Goal: Information Seeking & Learning: Check status

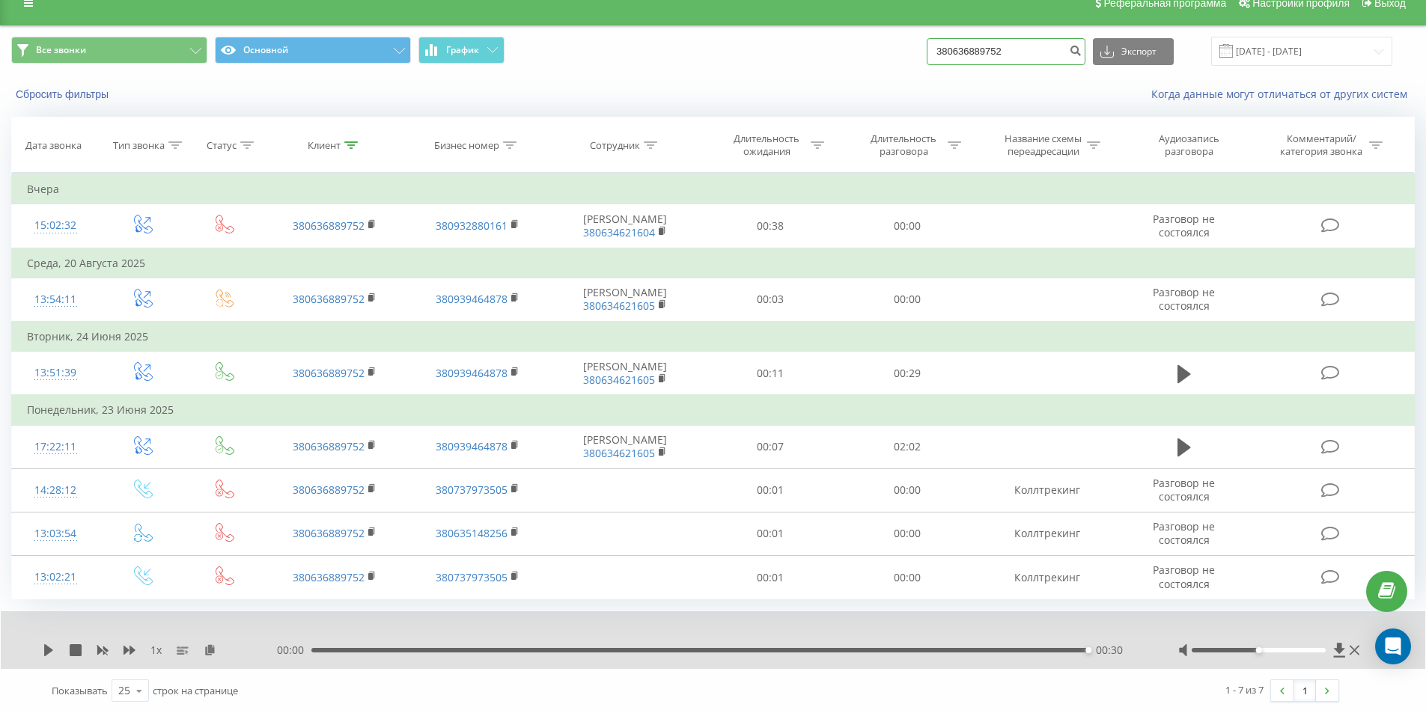
drag, startPoint x: 1029, startPoint y: 52, endPoint x: 924, endPoint y: 49, distance: 104.8
click at [924, 49] on div "Все звонки Основной График 380636889752 Экспорт .csv .xls .xlsx 23.06.2025 - 23…" at bounding box center [713, 51] width 1404 height 29
type input "0664472529"
click at [1082, 49] on icon "submit" at bounding box center [1075, 48] width 13 height 9
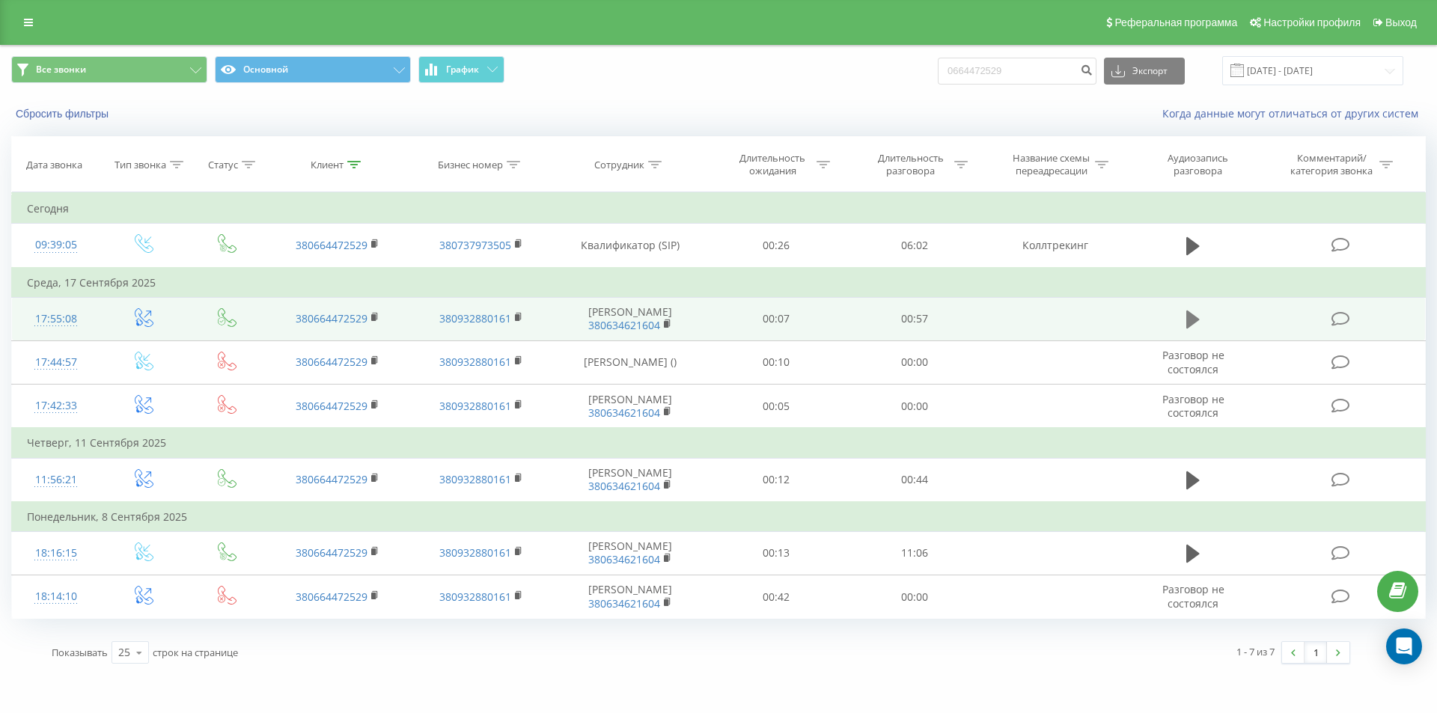
click at [1195, 323] on icon at bounding box center [1192, 320] width 13 height 18
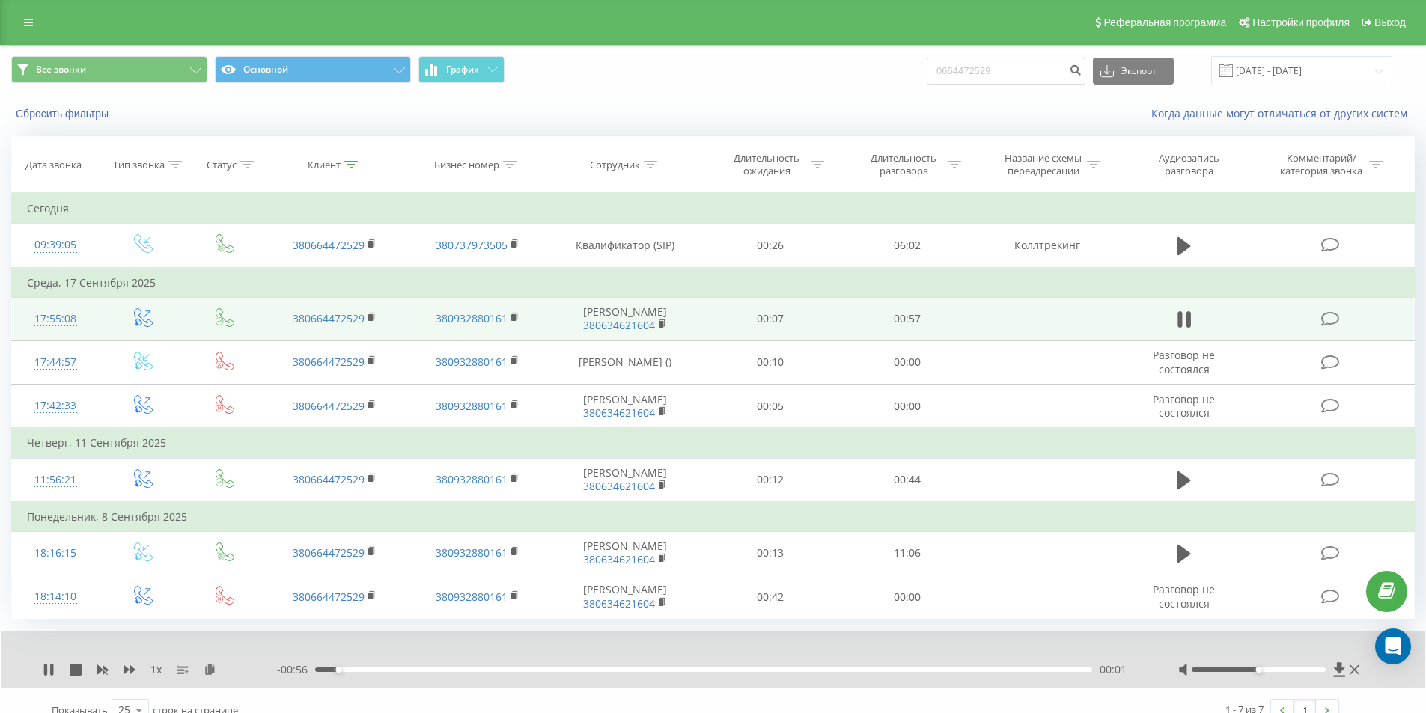
click at [382, 668] on div "00:01" at bounding box center [703, 670] width 777 height 4
click at [774, 668] on div "00:34" at bounding box center [703, 670] width 777 height 4
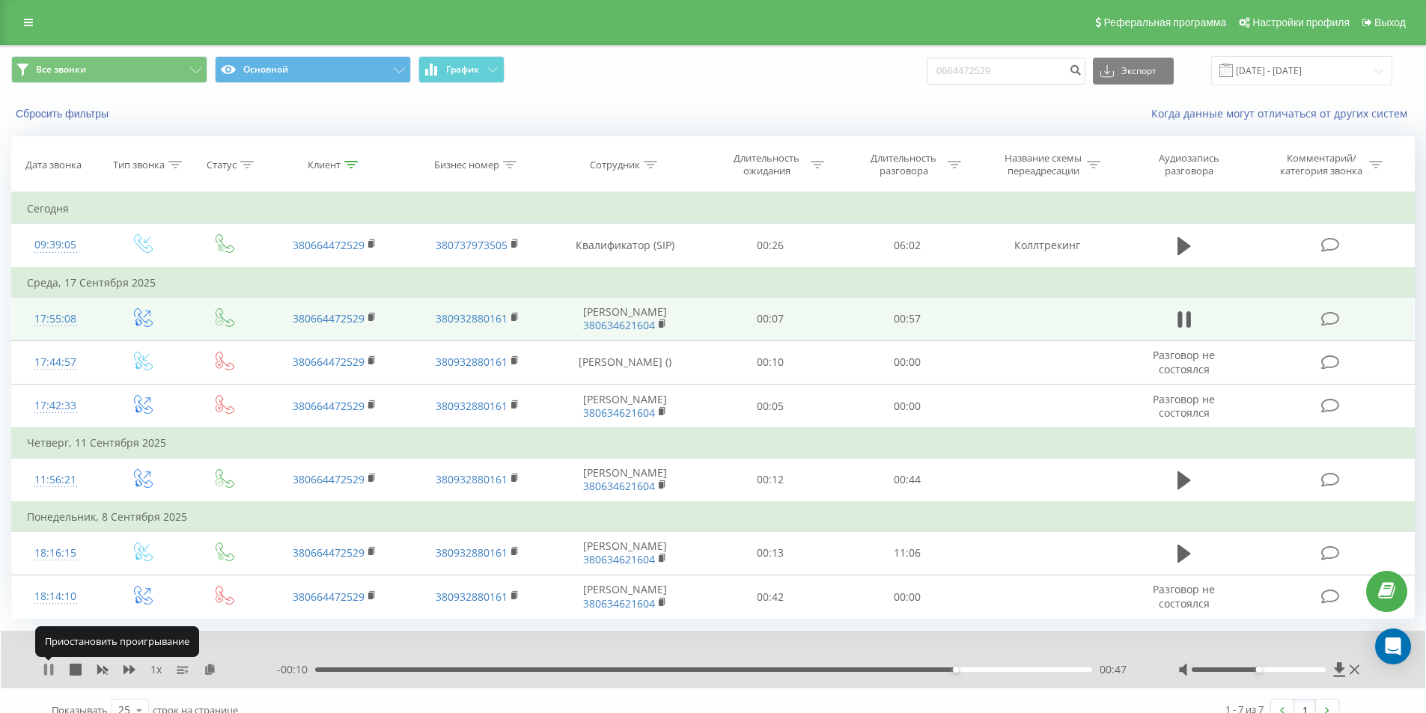
click at [46, 672] on icon at bounding box center [45, 670] width 3 height 12
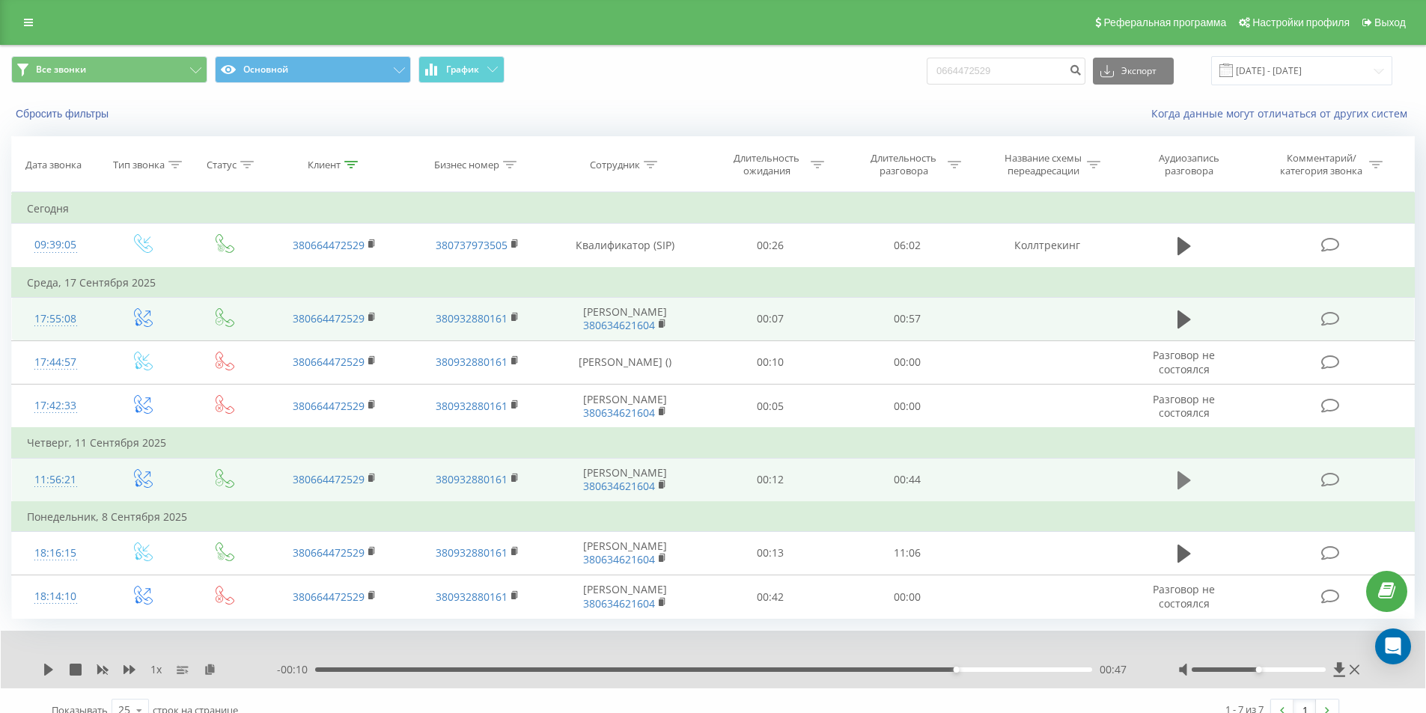
click at [1186, 481] on icon at bounding box center [1183, 481] width 13 height 18
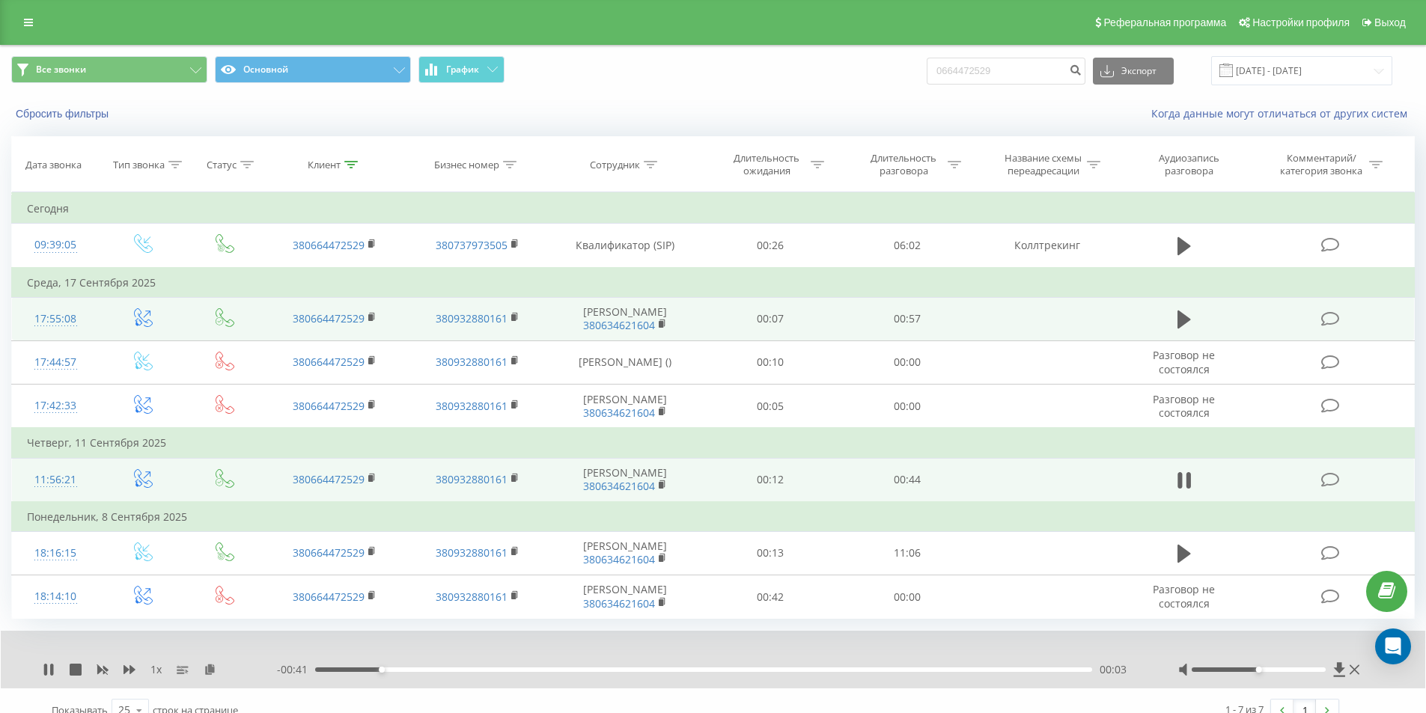
click at [421, 670] on div "00:03" at bounding box center [703, 670] width 777 height 4
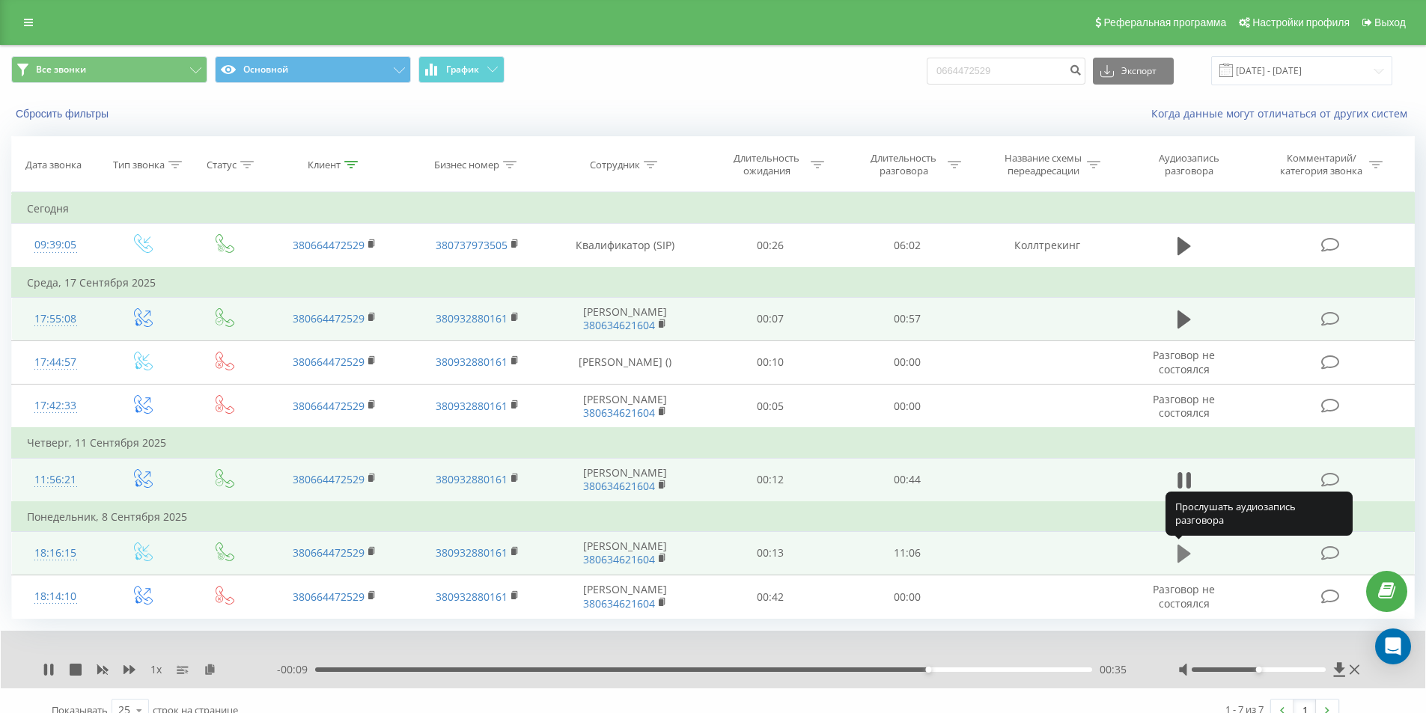
click at [1180, 558] on icon at bounding box center [1183, 554] width 13 height 18
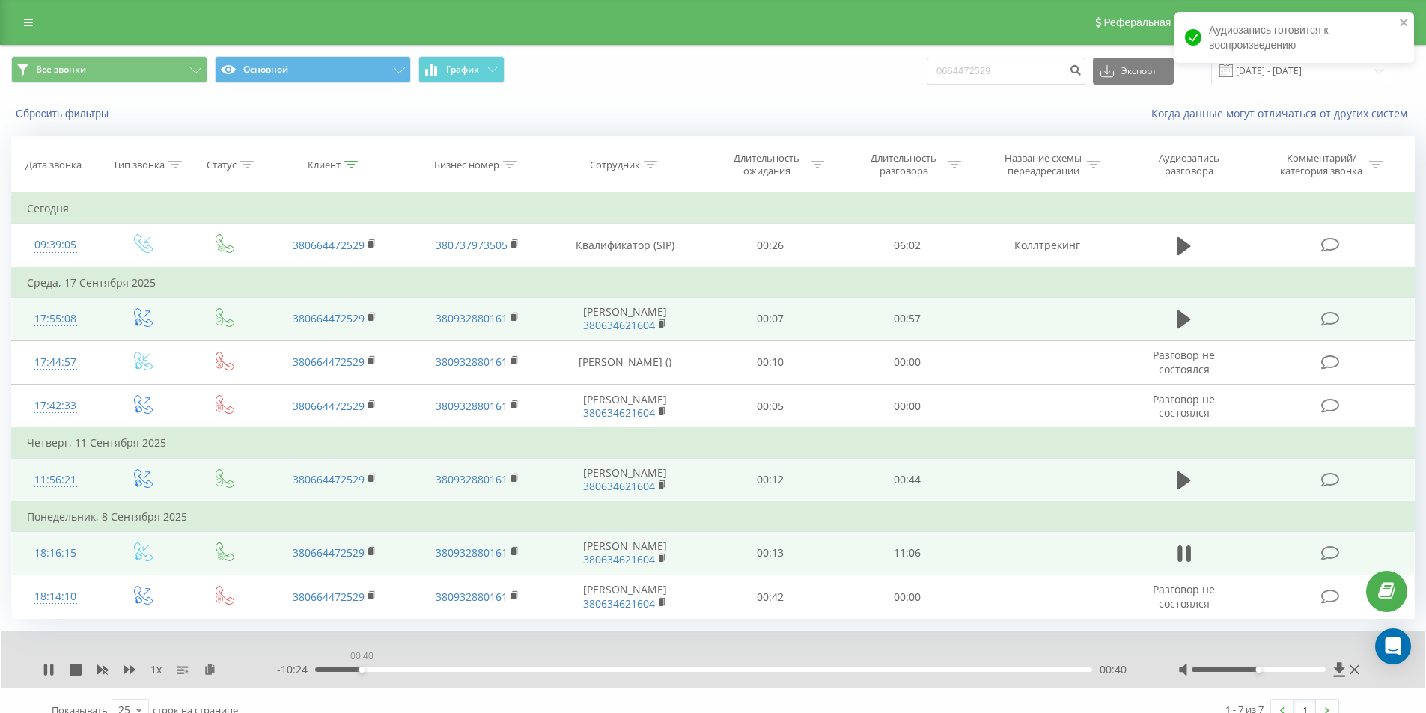
click at [362, 669] on div "00:40" at bounding box center [703, 670] width 777 height 4
click at [435, 668] on div "00:47" at bounding box center [703, 670] width 777 height 4
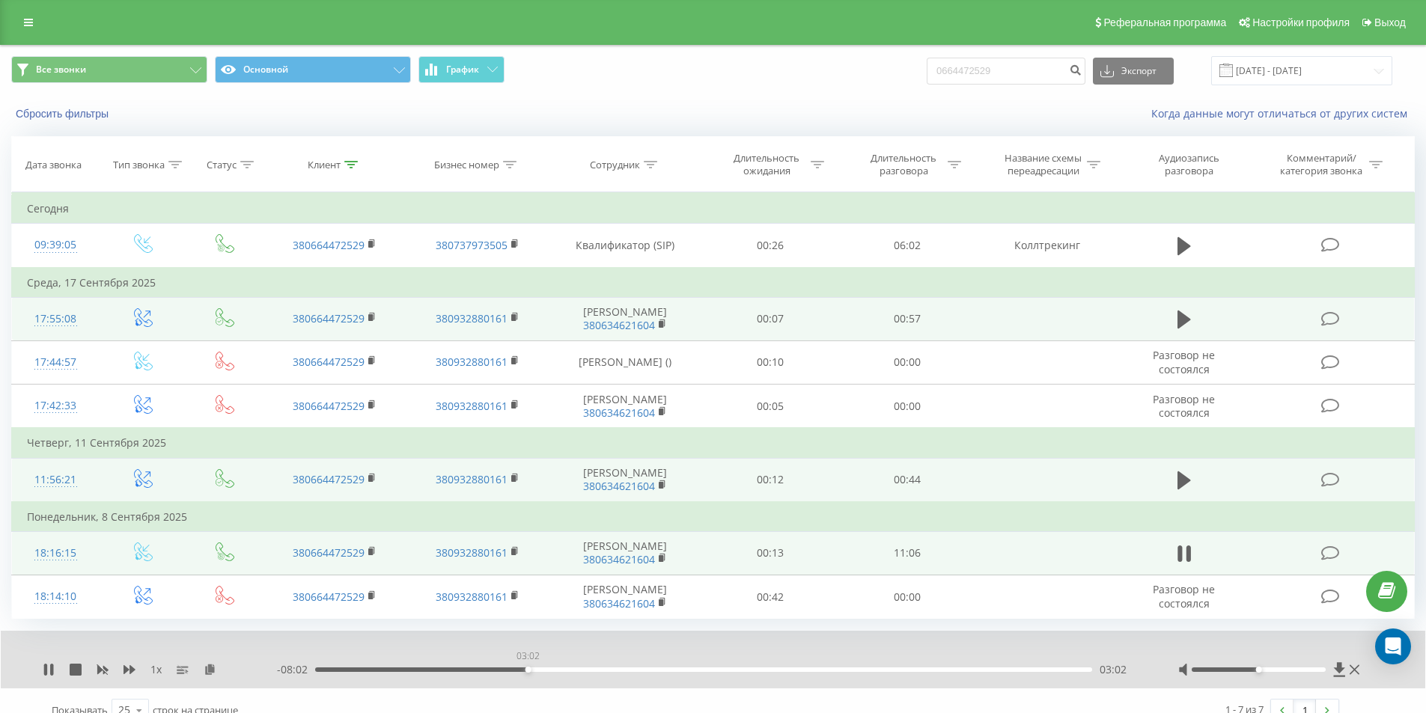
click at [528, 671] on div "03:02" at bounding box center [703, 670] width 777 height 4
click at [48, 673] on icon at bounding box center [49, 670] width 12 height 12
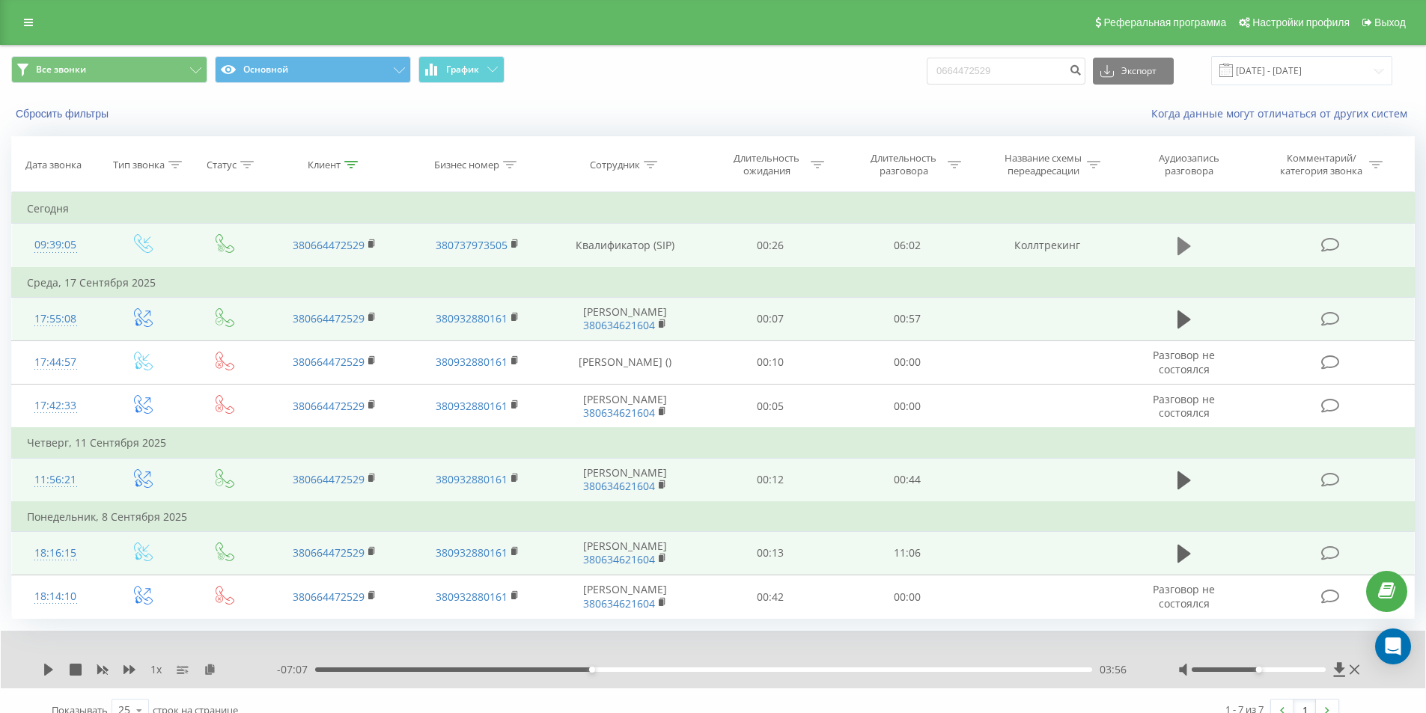
click at [1188, 248] on icon at bounding box center [1183, 246] width 13 height 18
click at [859, 670] on div "04:14" at bounding box center [703, 670] width 777 height 4
click at [44, 668] on icon at bounding box center [45, 670] width 3 height 12
click at [1177, 247] on icon at bounding box center [1183, 246] width 13 height 21
click at [317, 668] on div "04:22" at bounding box center [703, 670] width 777 height 4
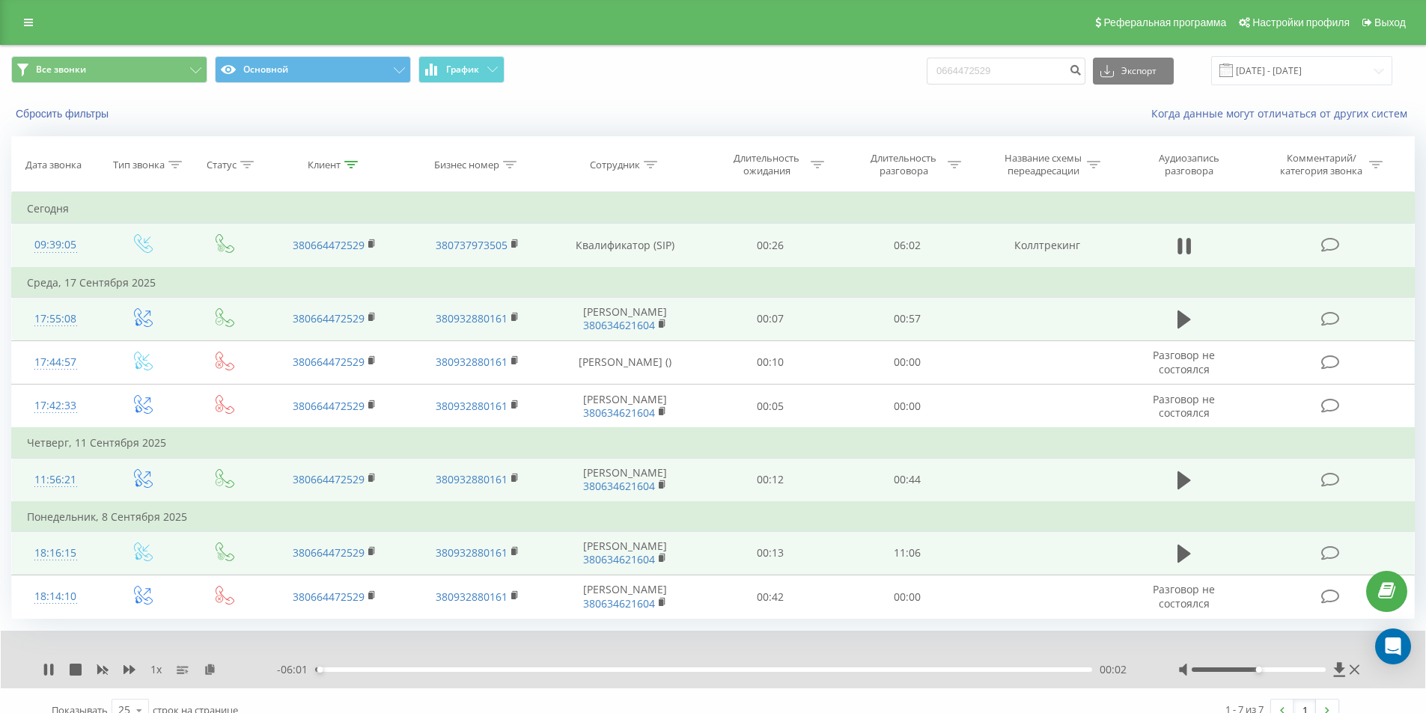
click at [154, 668] on span "1 x" at bounding box center [155, 669] width 11 height 15
click at [126, 671] on icon at bounding box center [130, 669] width 12 height 9
click at [45, 668] on icon at bounding box center [45, 670] width 3 height 12
